Goal: Transaction & Acquisition: Book appointment/travel/reservation

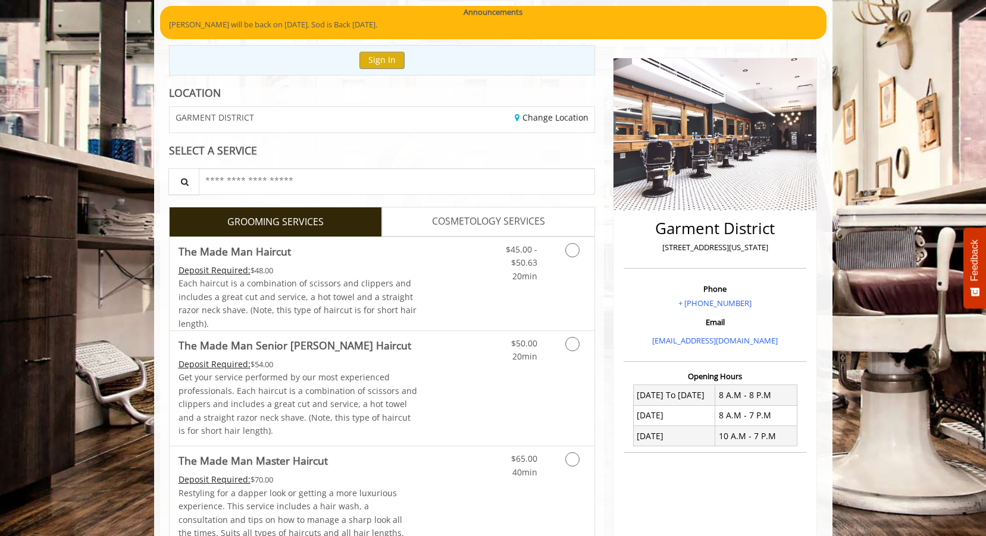
scroll to position [119, 0]
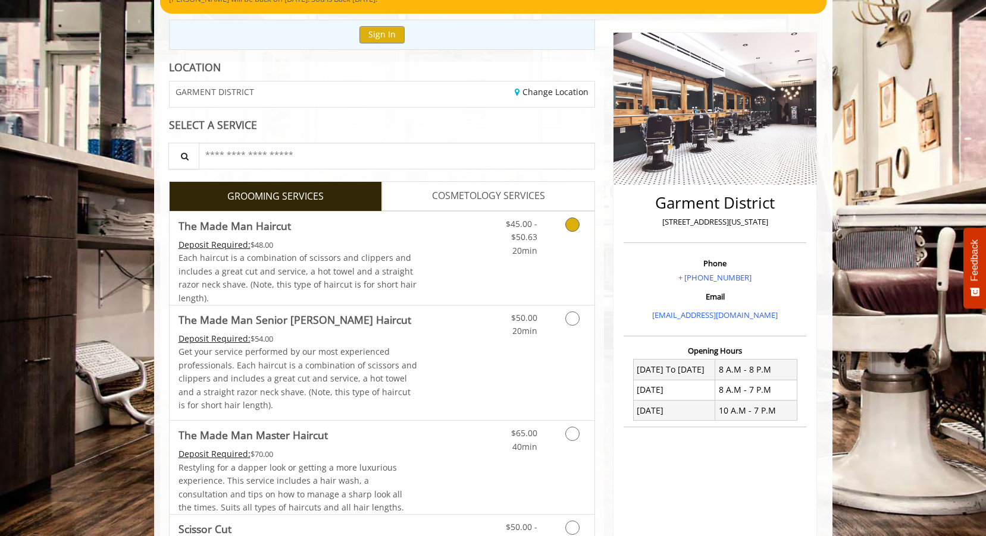
click at [575, 228] on icon "Grooming services" at bounding box center [572, 225] width 14 height 14
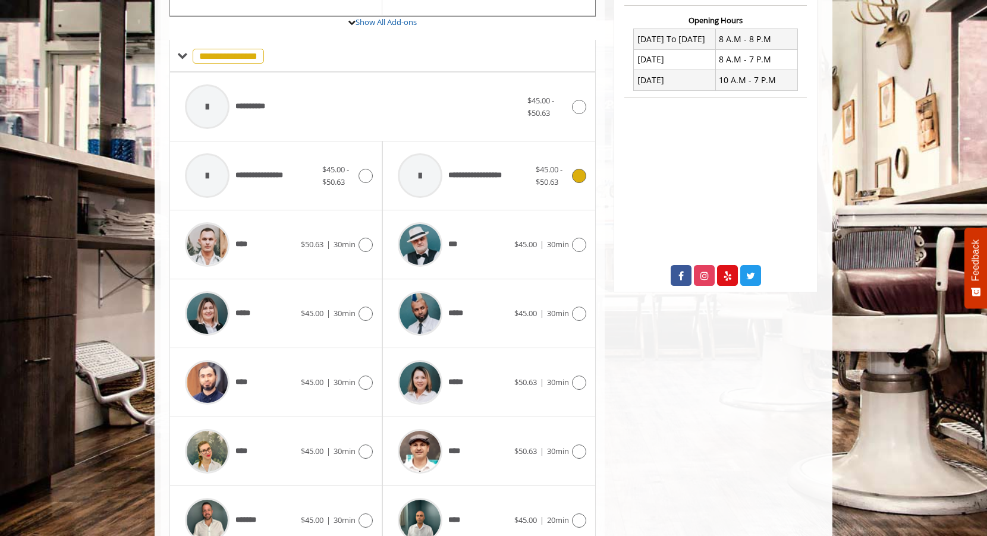
scroll to position [475, 0]
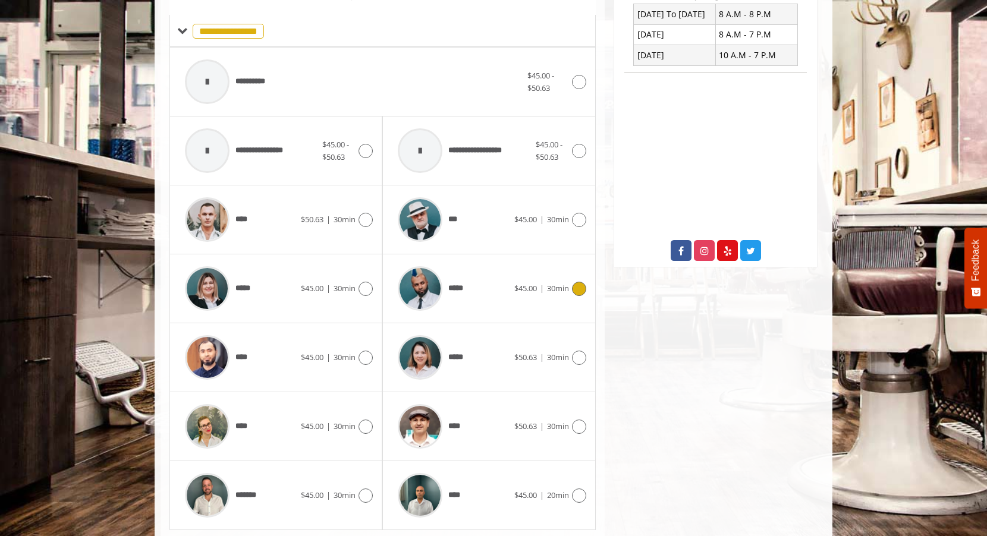
click at [574, 289] on icon at bounding box center [579, 289] width 14 height 14
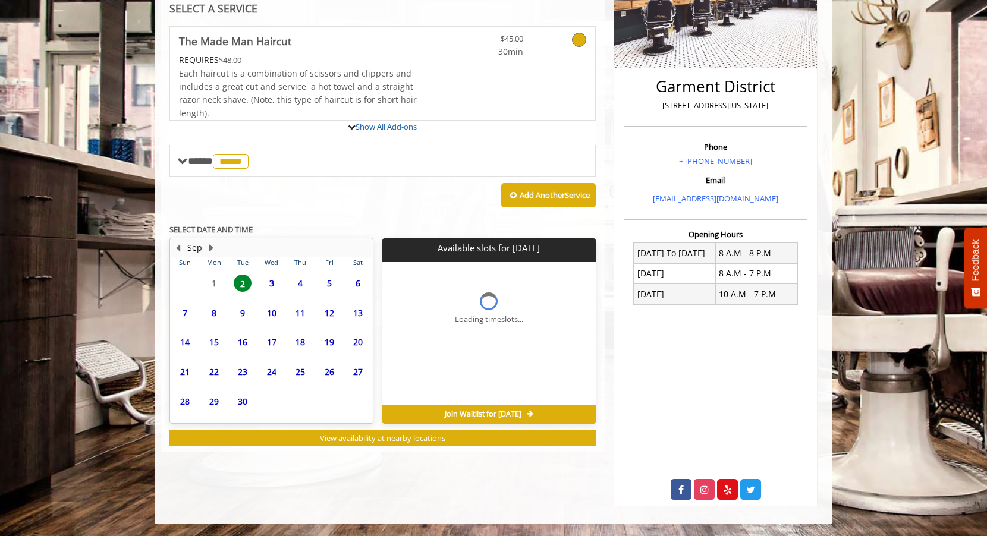
scroll to position [291, 0]
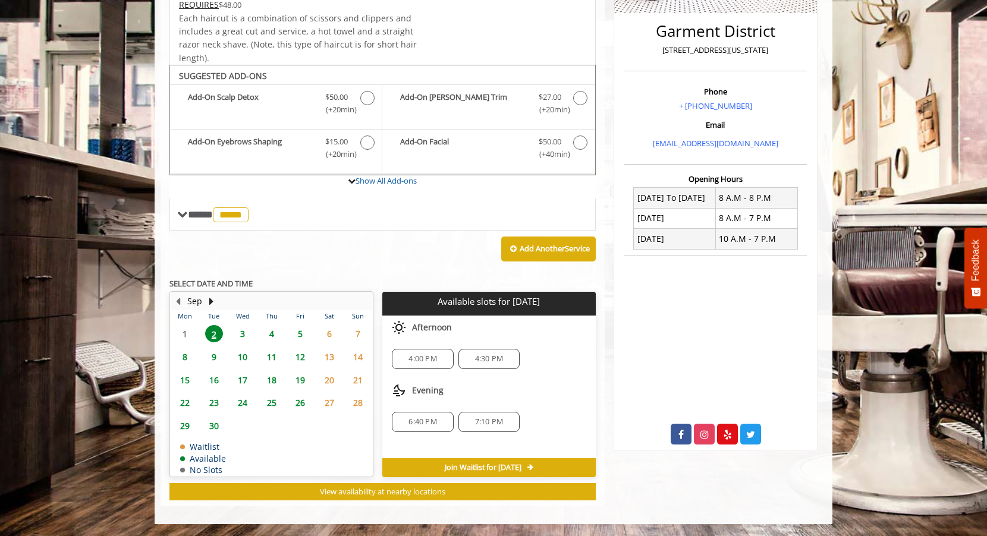
click at [505, 357] on span "4:30 PM" at bounding box center [489, 359] width 51 height 10
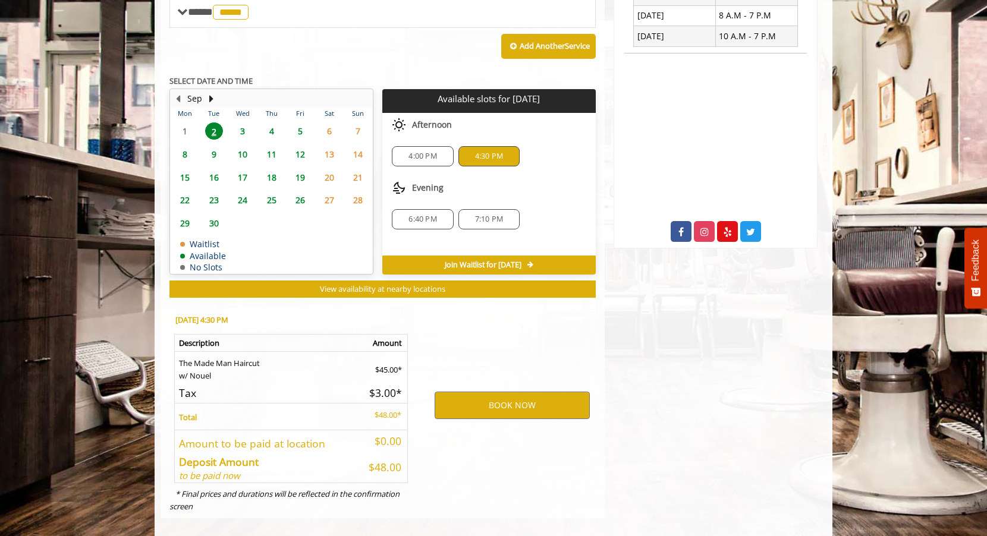
scroll to position [506, 0]
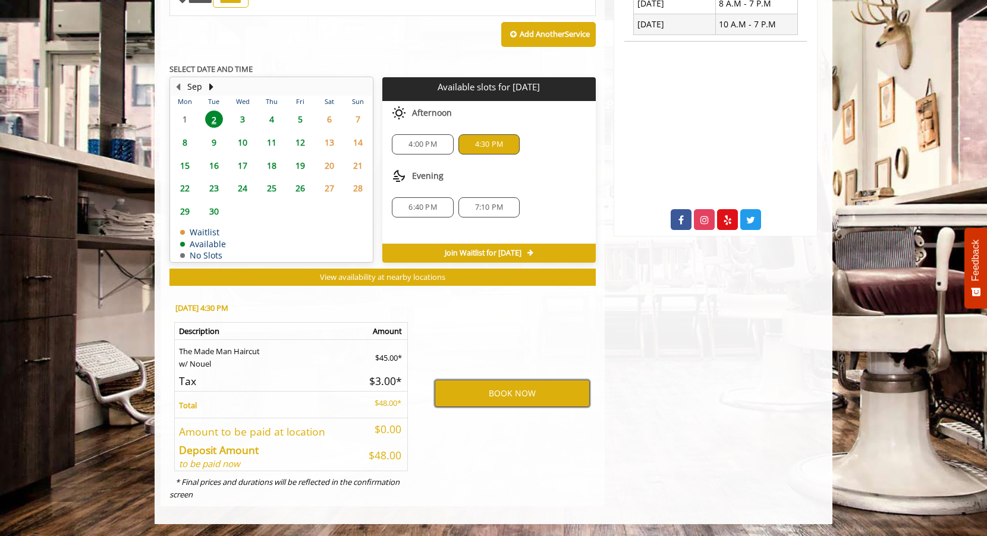
click at [488, 394] on button "BOOK NOW" at bounding box center [512, 393] width 155 height 27
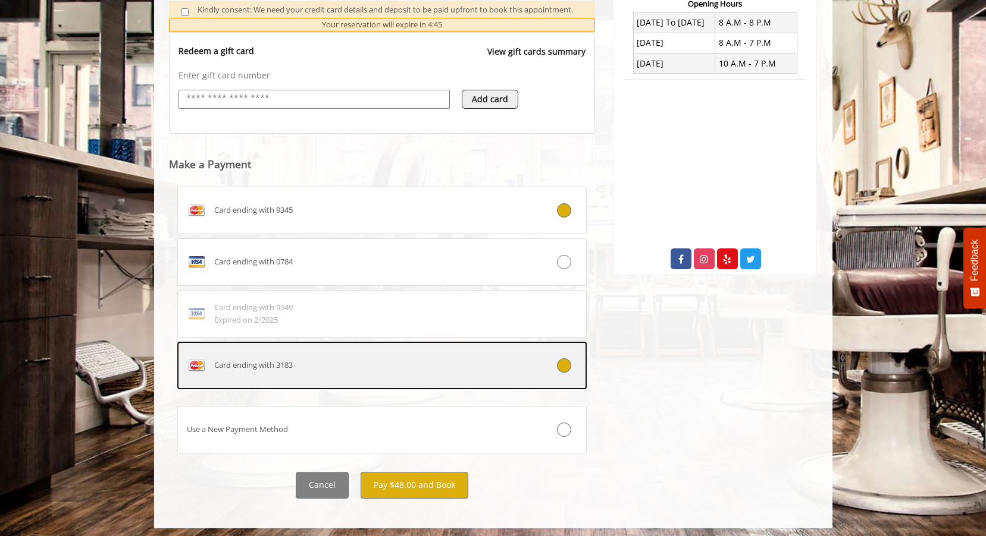
scroll to position [467, 0]
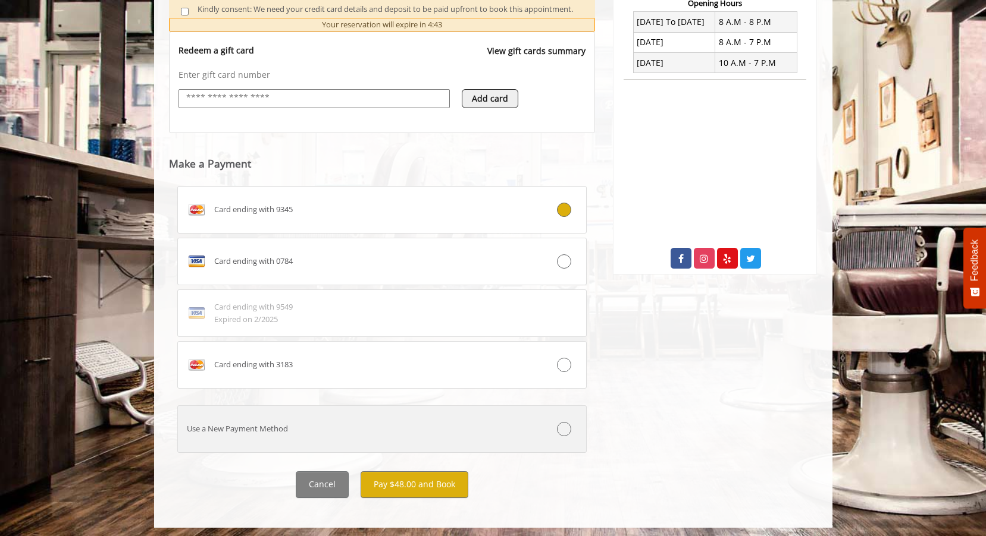
click at [297, 432] on div "Use a New Payment Method" at bounding box center [348, 429] width 340 height 12
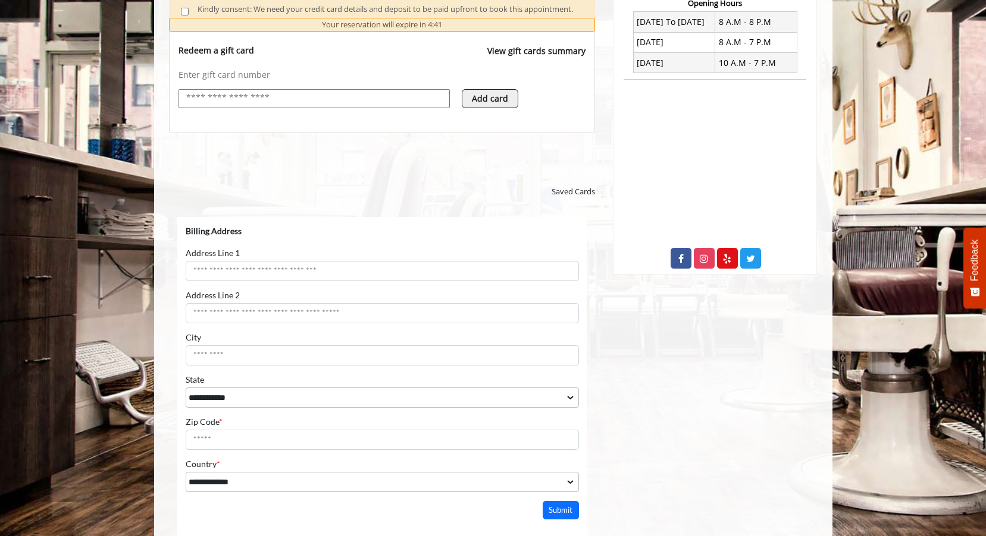
scroll to position [0, 0]
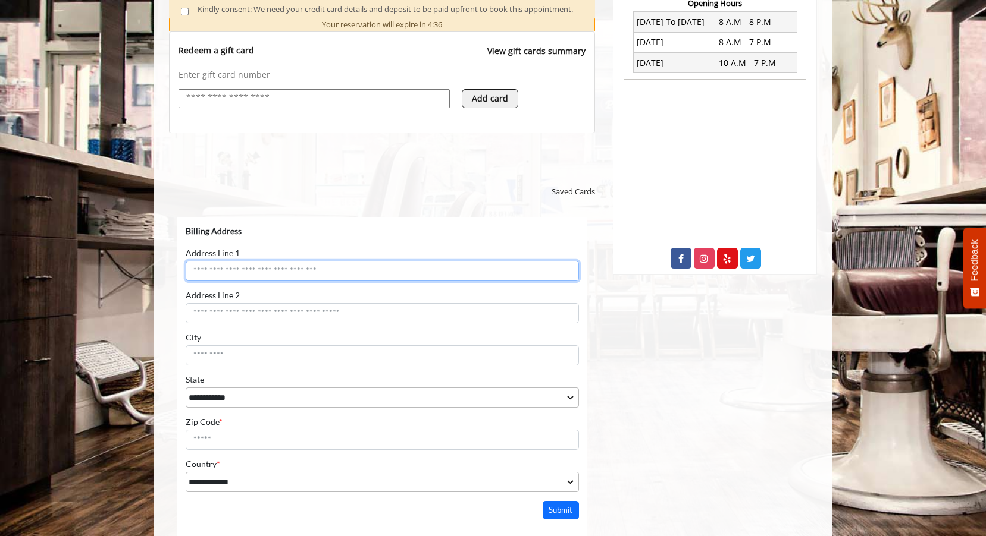
click at [256, 275] on input "Address Line 1" at bounding box center [381, 271] width 393 height 20
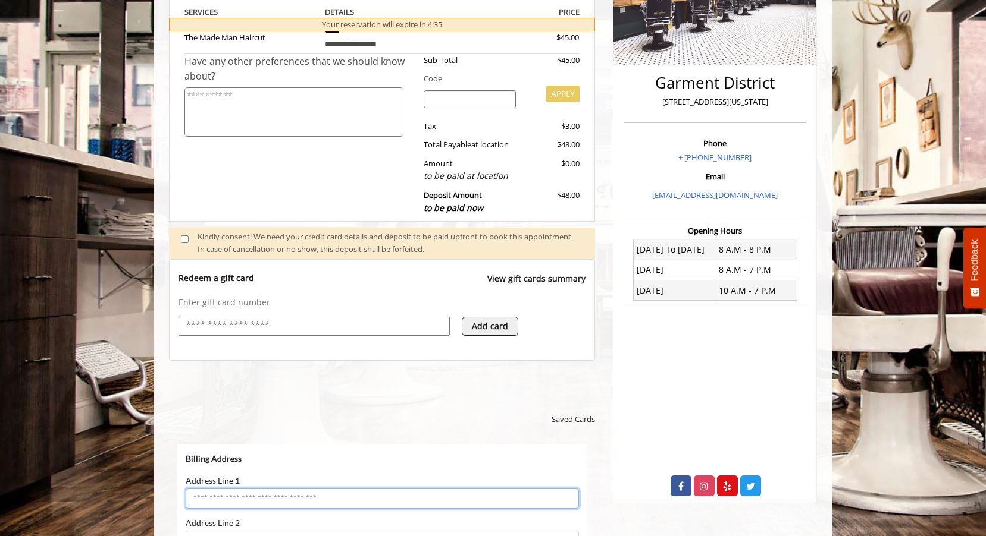
scroll to position [170, 0]
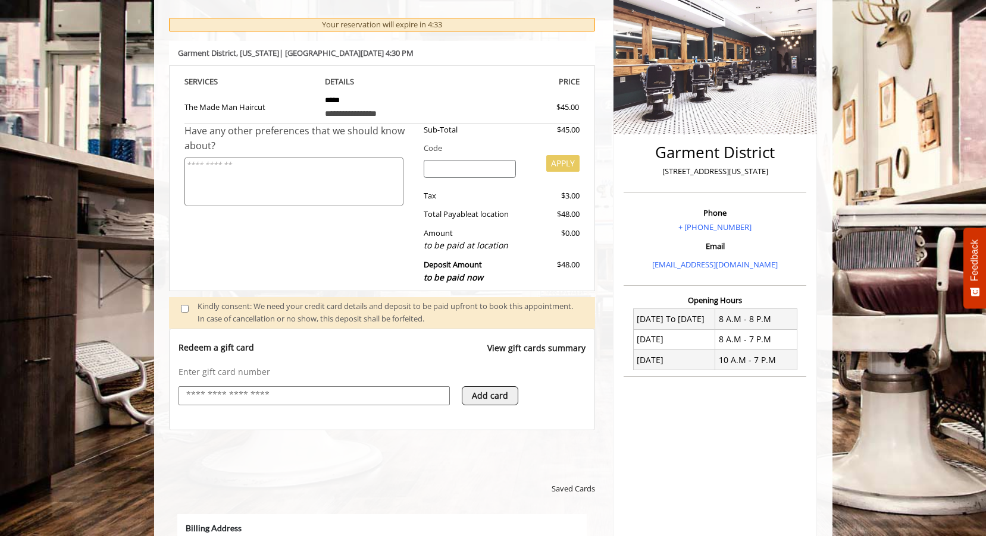
click at [429, 394] on input "text" at bounding box center [314, 395] width 258 height 14
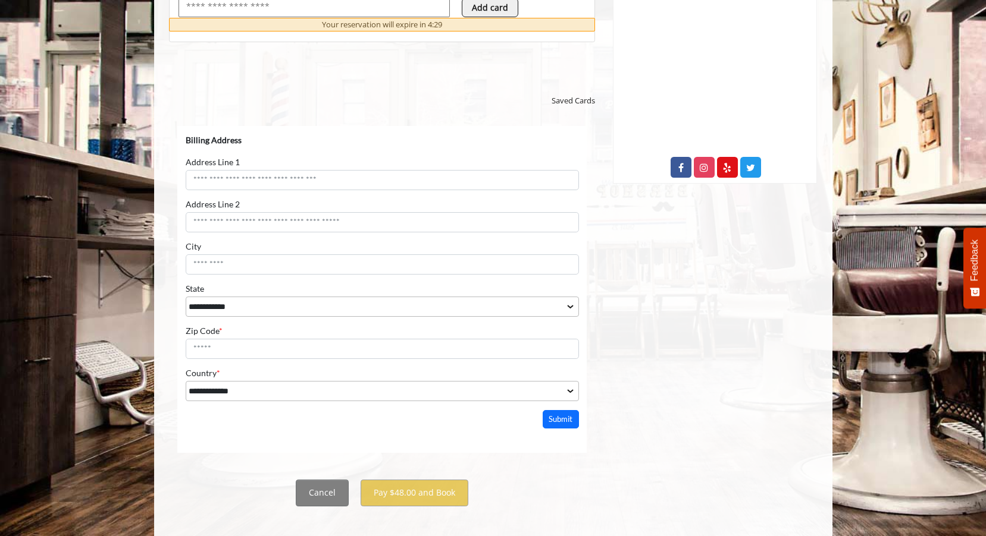
scroll to position [570, 0]
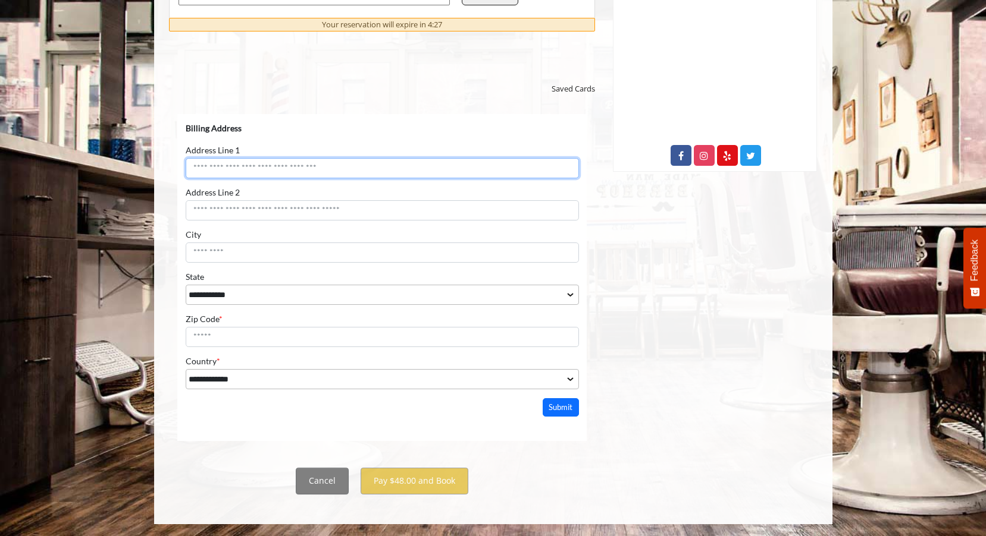
click at [279, 170] on input "Address Line 1" at bounding box center [381, 168] width 393 height 20
type input "**********"
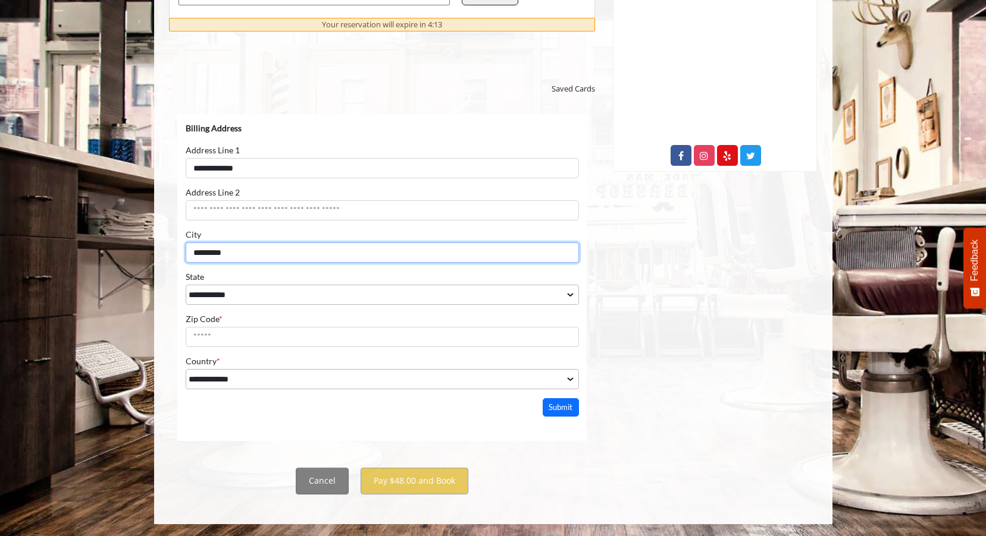
type input "********"
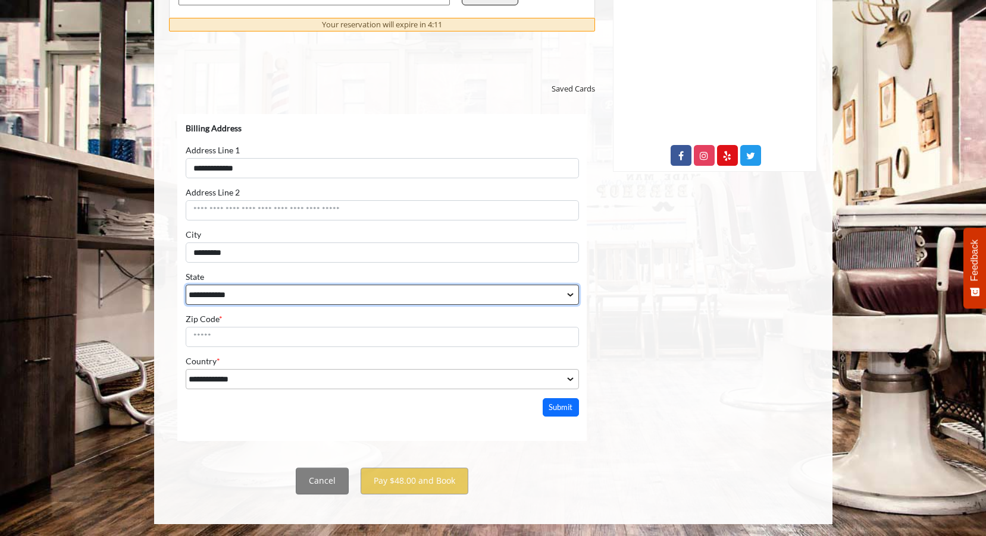
select select "**"
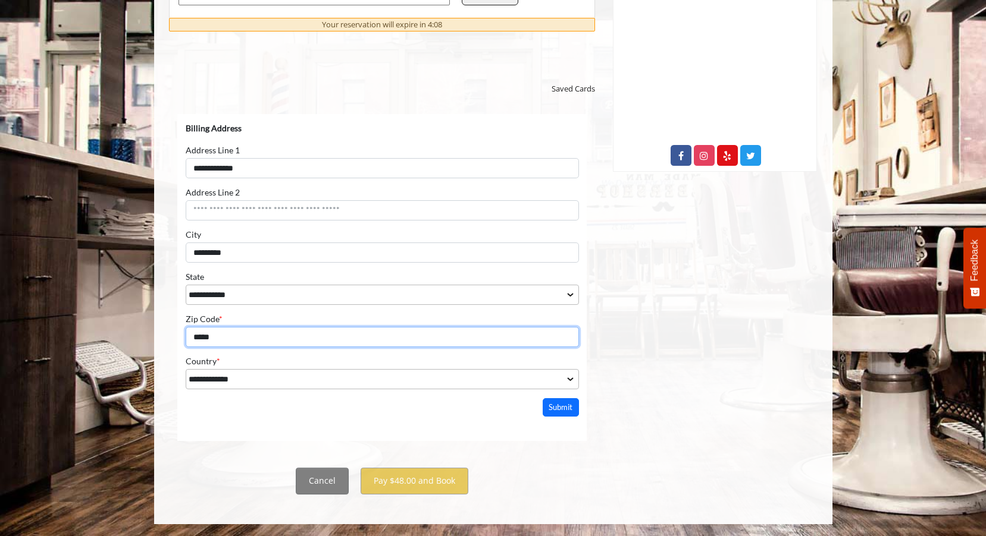
type input "*****"
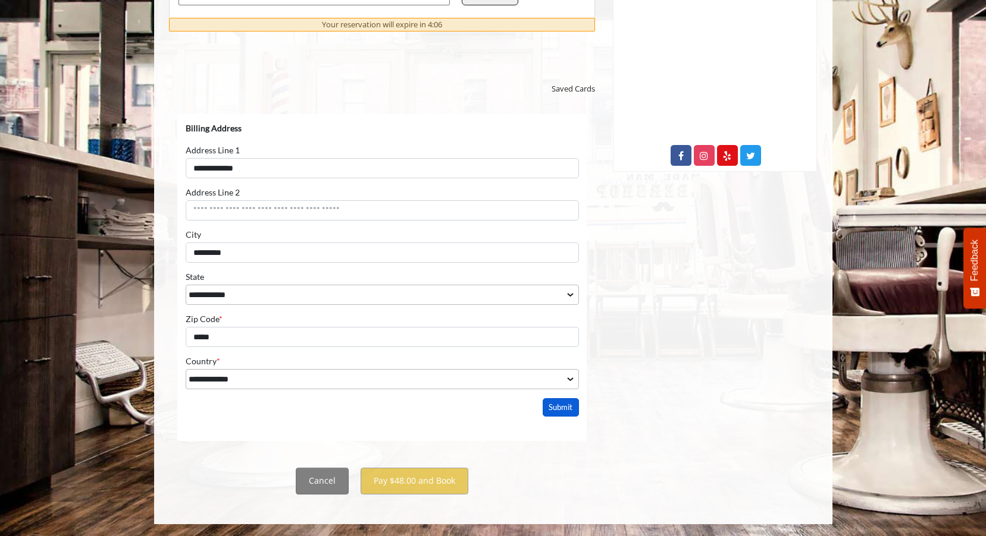
click at [557, 412] on button "Submit" at bounding box center [560, 407] width 37 height 18
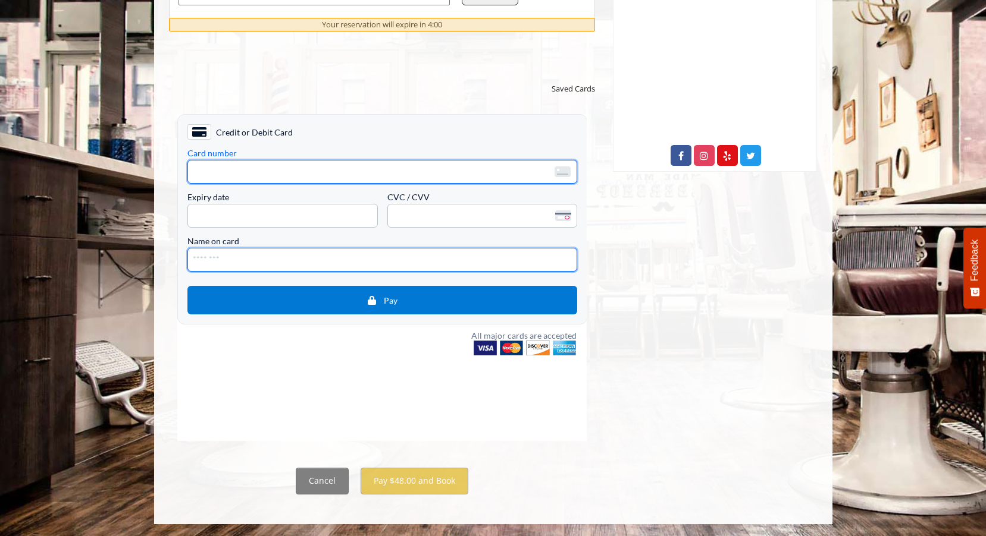
type input "**********"
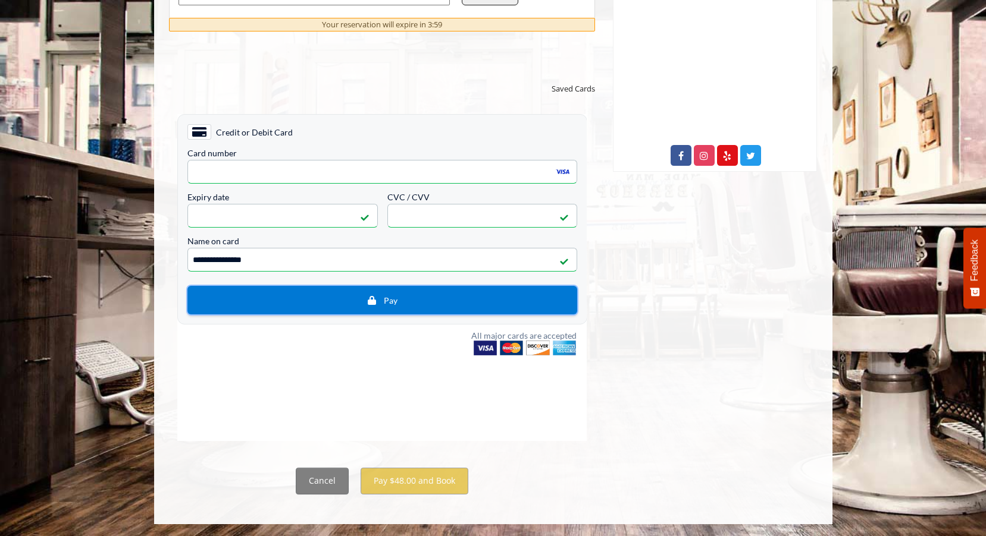
click at [449, 299] on span "Pay" at bounding box center [382, 299] width 372 height 11
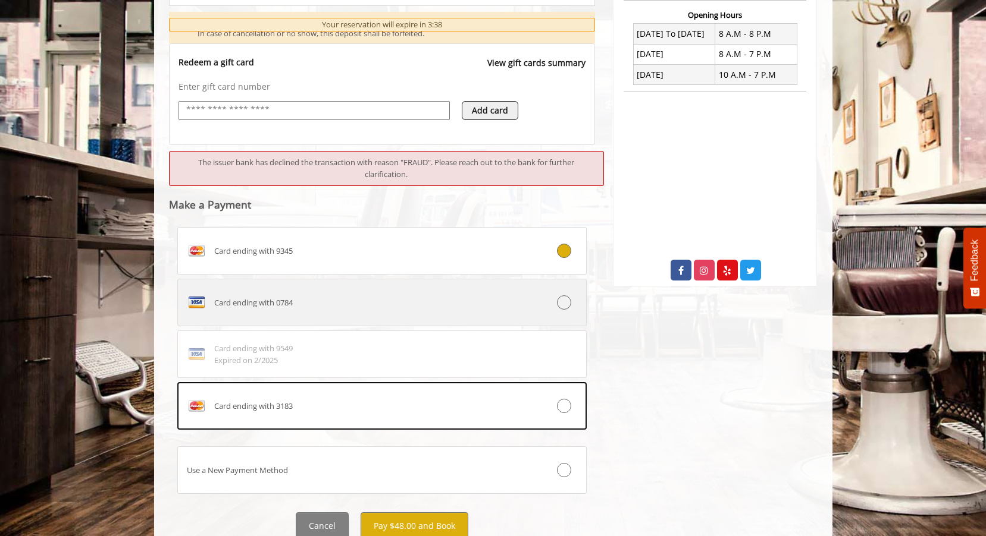
scroll to position [476, 0]
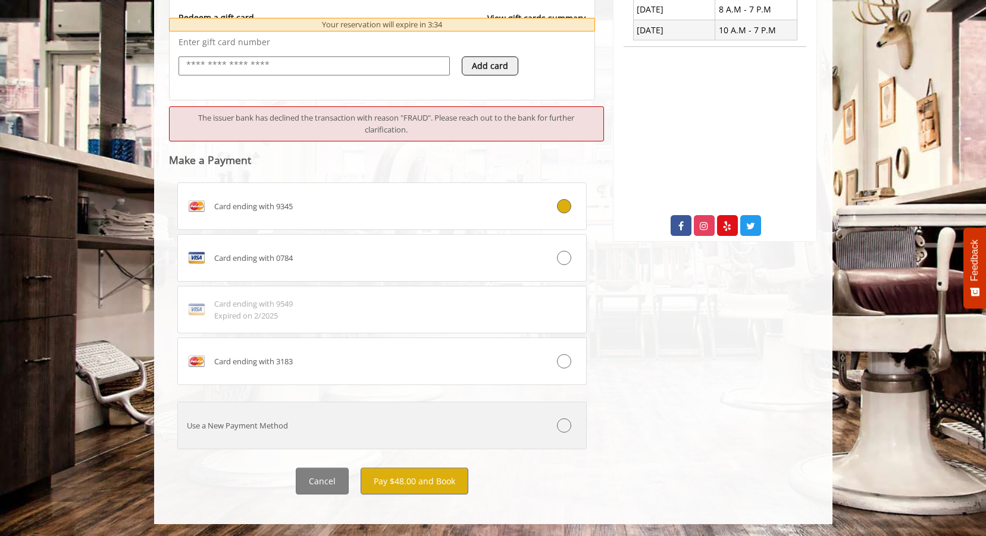
click at [509, 453] on div "Card ending with 9345 Card ending with 0784 Card ending with 9549 Expired on 2/…" at bounding box center [382, 318] width 410 height 271
click at [510, 432] on label "Use a New Payment Method" at bounding box center [382, 426] width 410 height 48
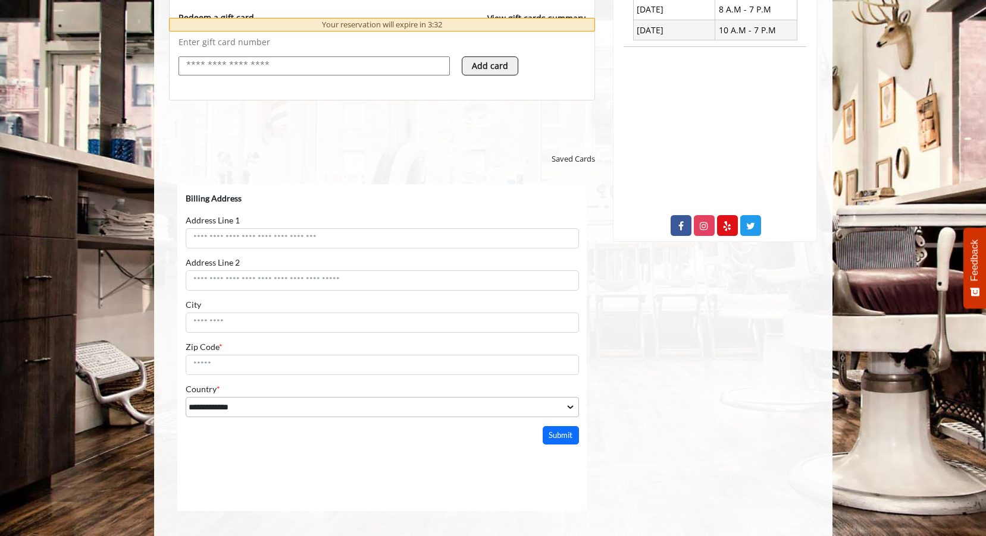
scroll to position [0, 0]
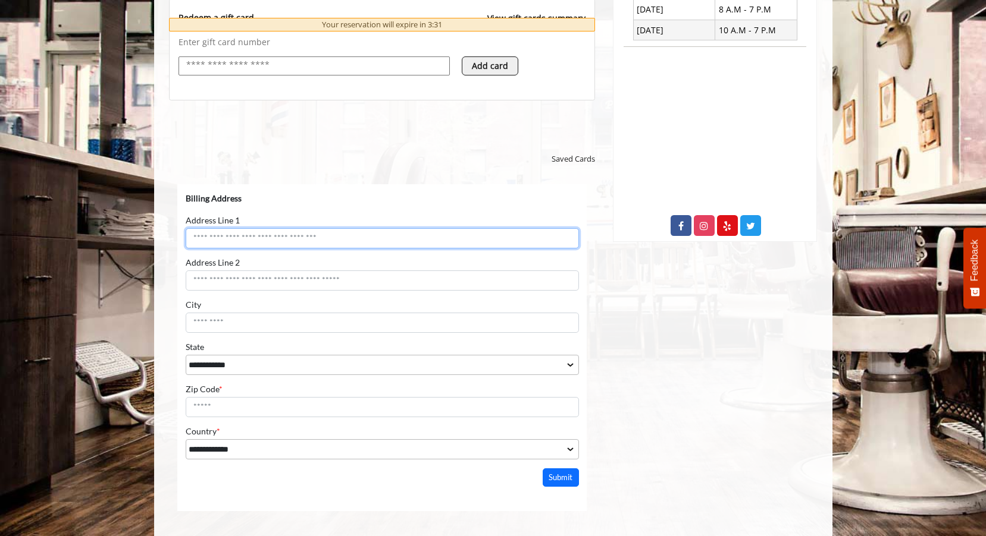
click at [279, 235] on input "Address Line 1" at bounding box center [381, 238] width 393 height 20
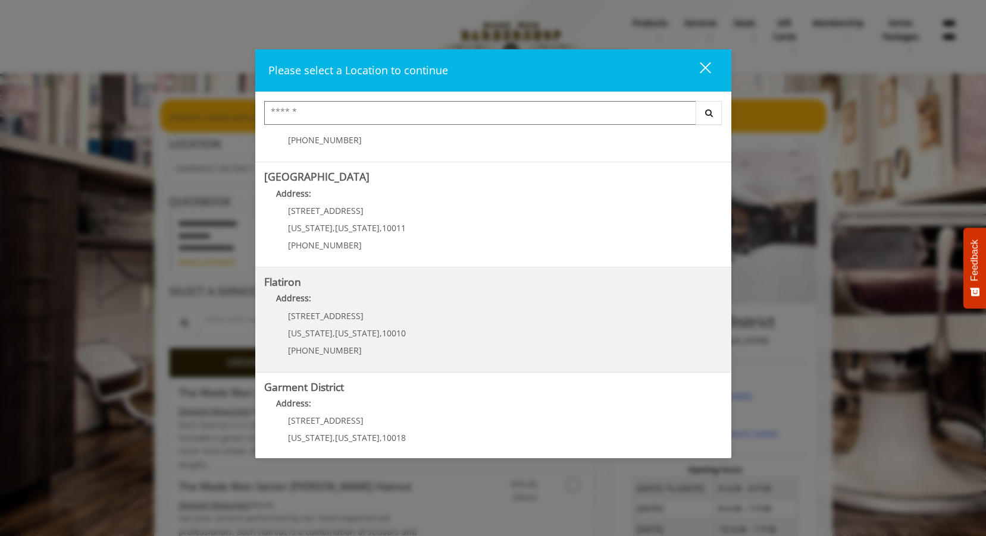
scroll to position [203, 0]
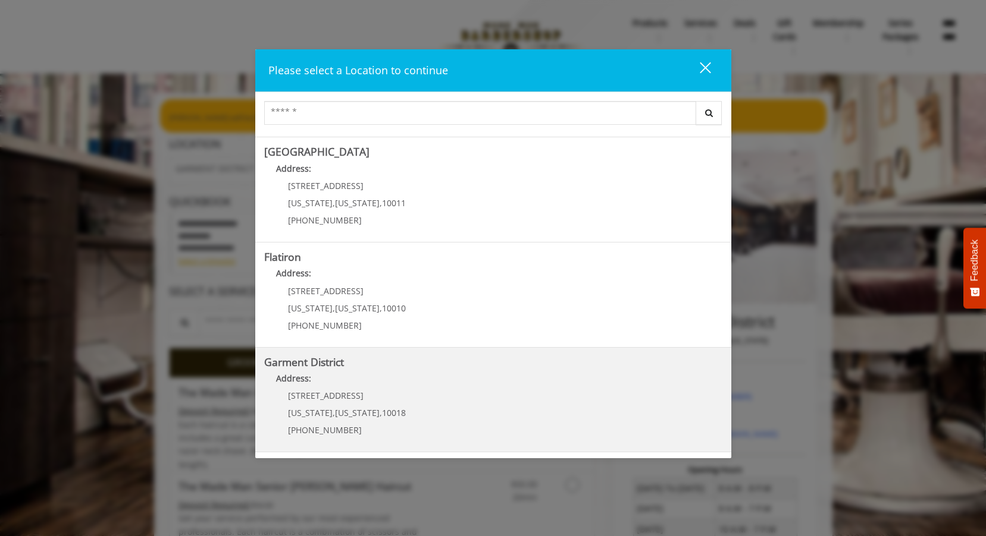
click at [440, 385] on District "Address:" at bounding box center [493, 381] width 458 height 19
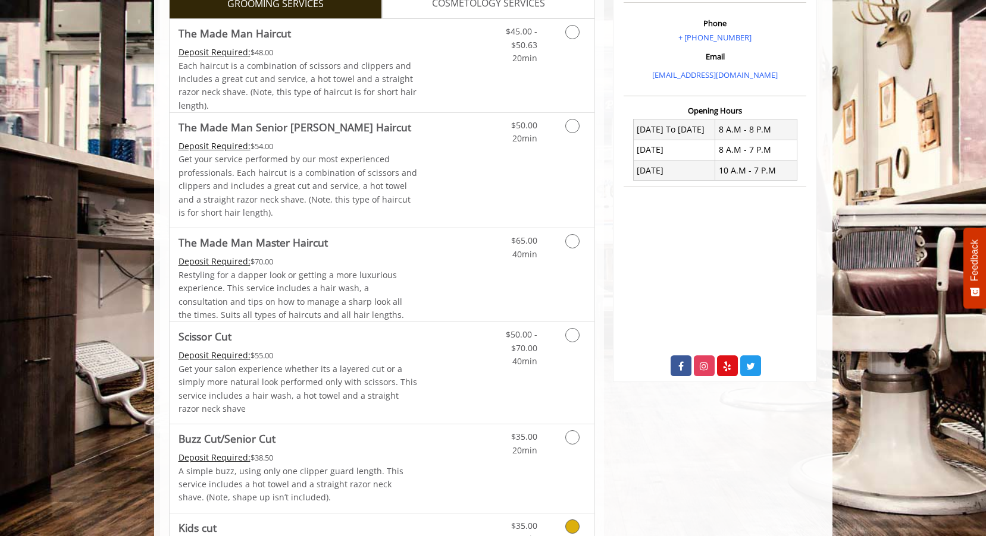
scroll to position [59, 0]
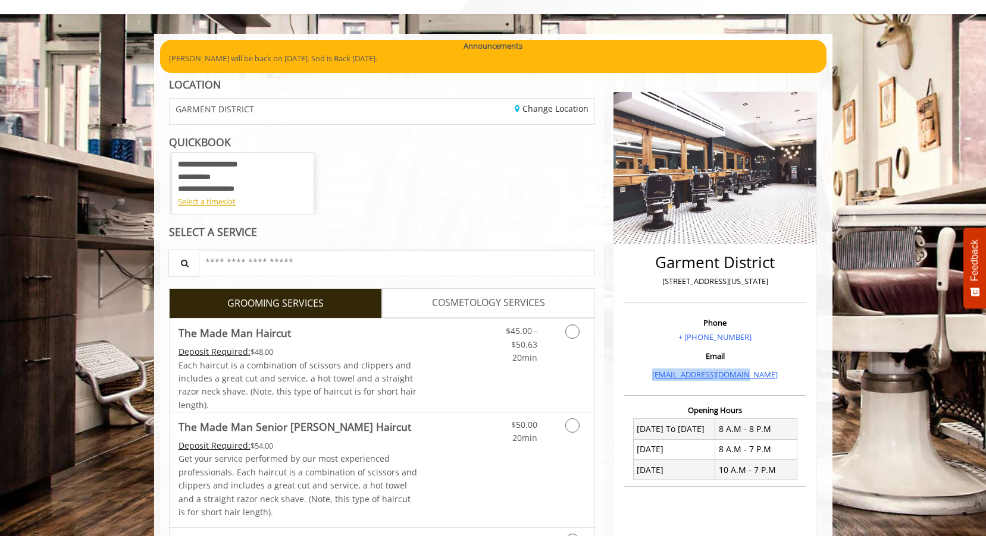
drag, startPoint x: 765, startPoint y: 375, endPoint x: 665, endPoint y: 374, distance: 100.5
click at [665, 374] on p "[EMAIL_ADDRESS][DOMAIN_NAME]" at bounding box center [714, 375] width 177 height 12
copy link "[EMAIL_ADDRESS][DOMAIN_NAME]"
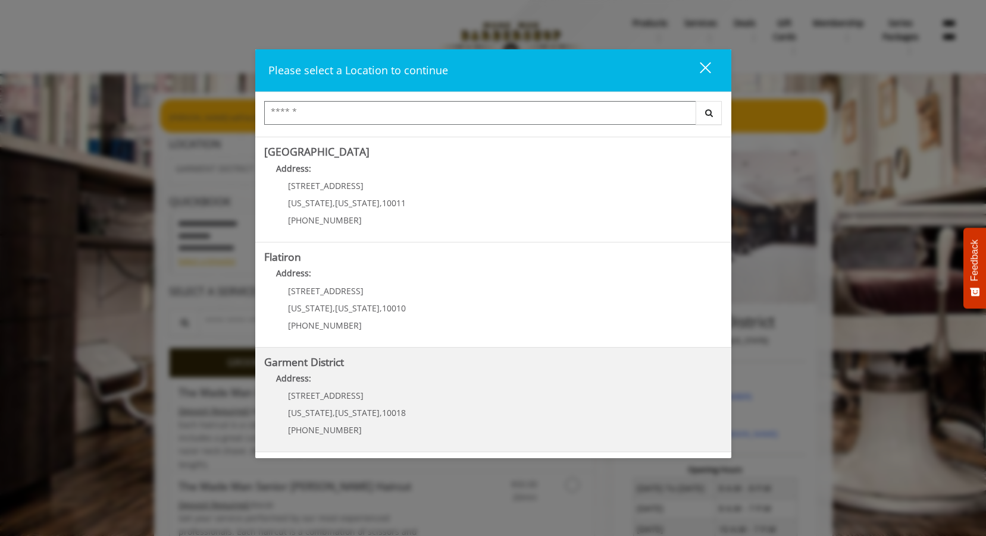
scroll to position [238, 0]
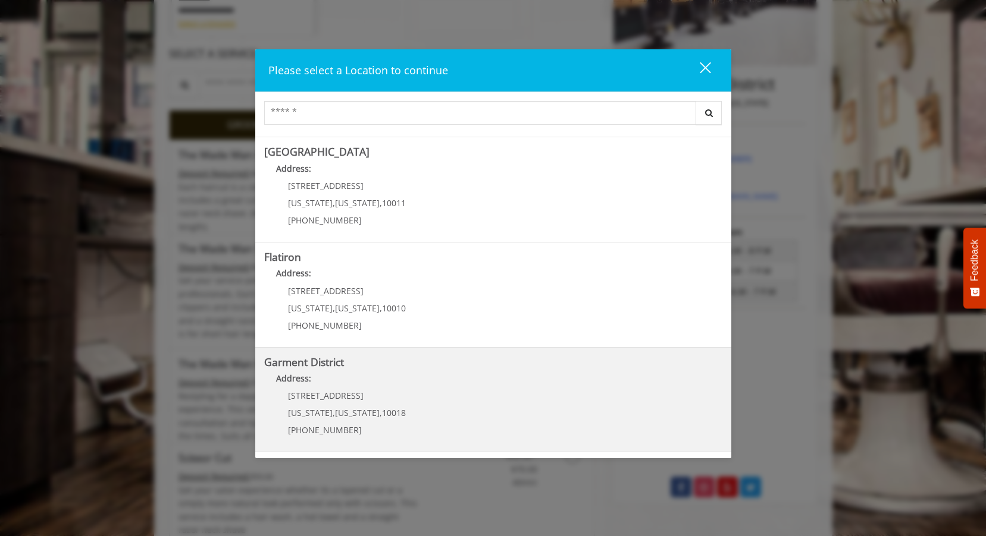
click at [388, 374] on District "Address:" at bounding box center [493, 381] width 458 height 19
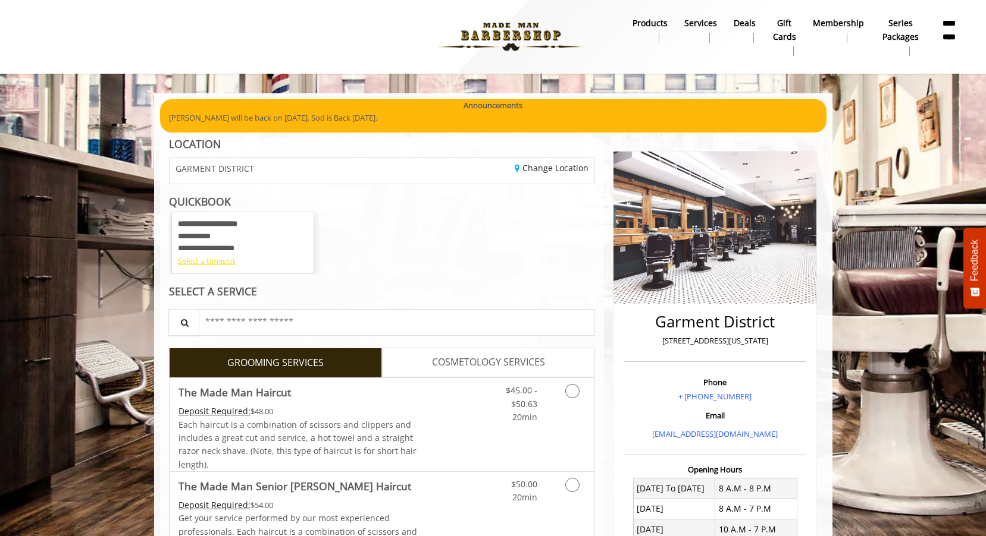
click at [219, 264] on div "Select a timeslot" at bounding box center [243, 261] width 130 height 12
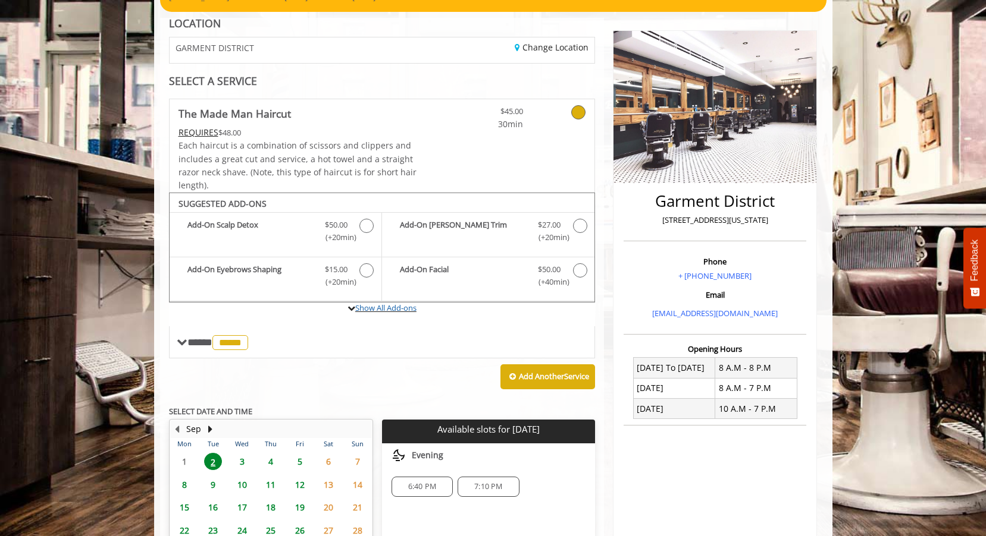
scroll to position [235, 0]
